Goal: Task Accomplishment & Management: Manage account settings

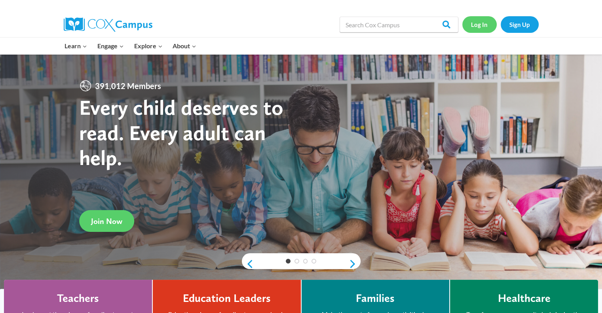
click at [483, 27] on link "Log In" at bounding box center [479, 24] width 34 height 16
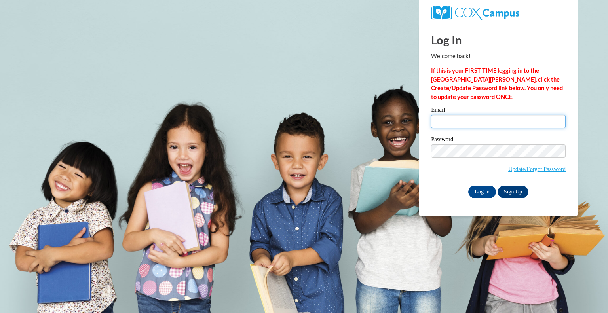
click at [445, 123] on input "Email" at bounding box center [498, 121] width 134 height 13
type input "[EMAIL_ADDRESS][DOMAIN_NAME]"
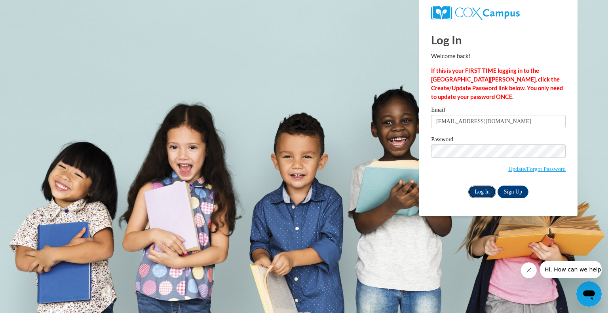
click at [482, 192] on input "Log In" at bounding box center [482, 192] width 28 height 13
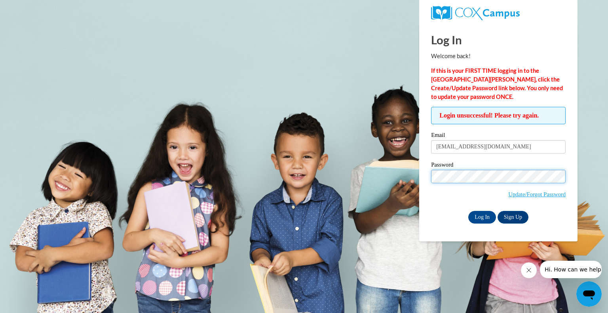
click at [426, 180] on div "Login unsuccessful! Please try again. Please enter your email! Please enter you…" at bounding box center [498, 165] width 146 height 116
click at [468, 211] on input "Log In" at bounding box center [482, 217] width 28 height 13
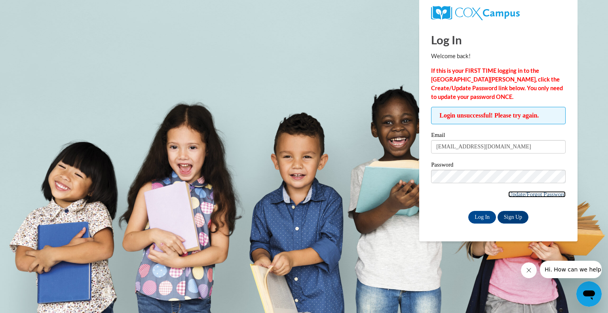
click at [517, 192] on link "Update/Forgot Password" at bounding box center [536, 194] width 57 height 6
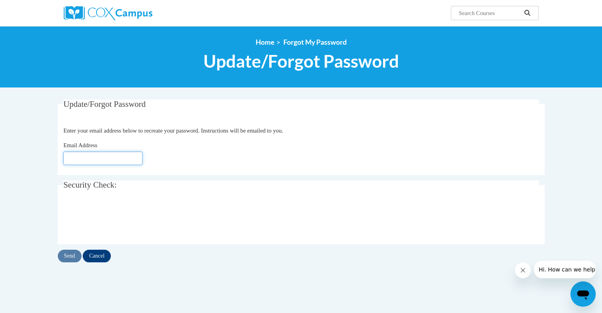
click at [117, 155] on input "Email Address" at bounding box center [102, 158] width 79 height 13
type input "[EMAIL_ADDRESS][DOMAIN_NAME]"
click at [66, 258] on input "Send" at bounding box center [70, 256] width 24 height 13
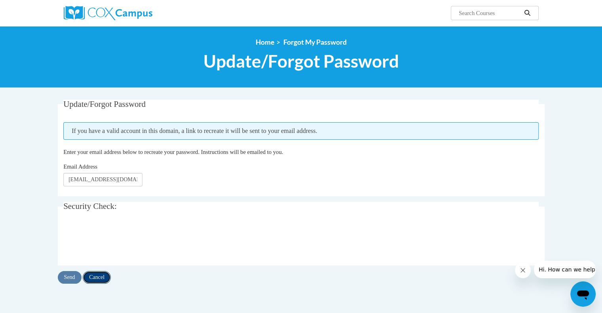
click at [97, 277] on input "Cancel" at bounding box center [97, 277] width 28 height 13
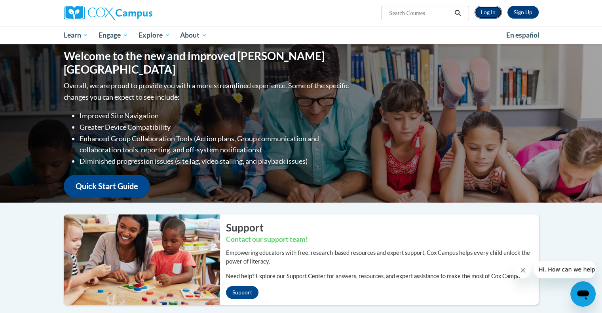
click at [487, 11] on link "Log In" at bounding box center [487, 12] width 27 height 13
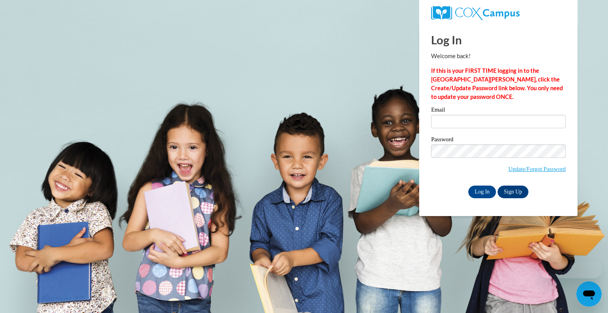
type input "[EMAIL_ADDRESS][DOMAIN_NAME]"
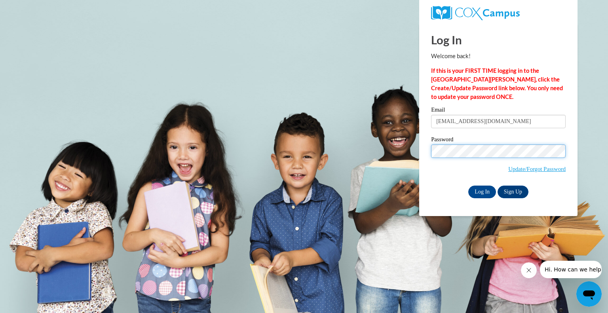
click at [428, 150] on div "Please enter your email! Please enter your password! Email sfinger@wivcs.org Pa…" at bounding box center [498, 152] width 146 height 91
click at [440, 172] on span "Update/Forgot Password" at bounding box center [498, 160] width 134 height 33
click at [475, 193] on input "Log In" at bounding box center [482, 192] width 28 height 13
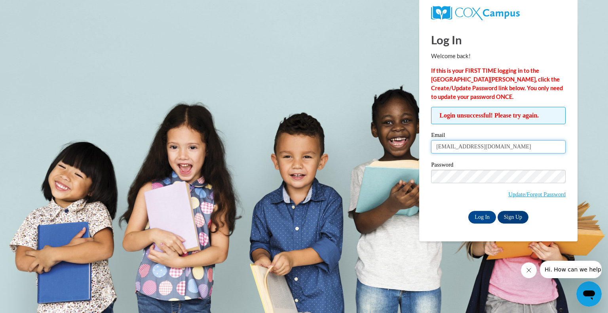
drag, startPoint x: 496, startPoint y: 147, endPoint x: 427, endPoint y: 153, distance: 69.2
click at [427, 153] on div "Login unsuccessful! Please try again. Please enter your email! Please enter you…" at bounding box center [498, 165] width 146 height 116
type input "[EMAIL_ADDRESS][DOMAIN_NAME]"
click at [435, 209] on div "Email sfinger@wivcs.org Password Update/Forgot Password Log In Sign Up OR" at bounding box center [498, 177] width 134 height 91
click at [477, 216] on input "Log In" at bounding box center [482, 217] width 28 height 13
